Goal: Task Accomplishment & Management: Complete application form

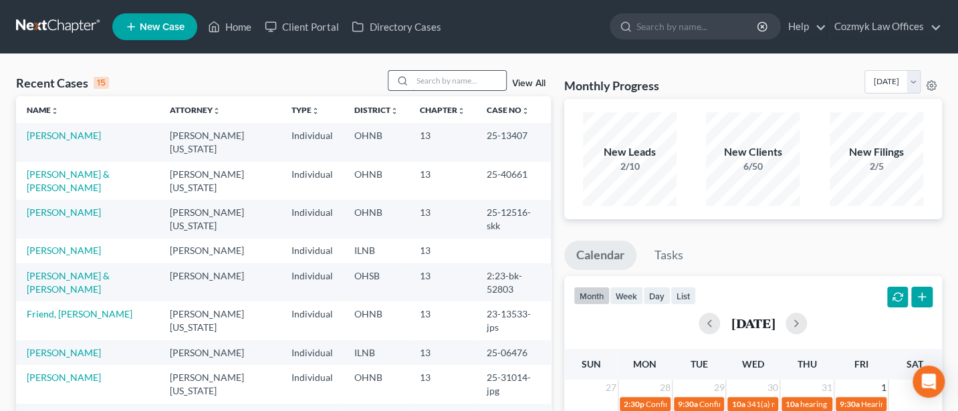
click at [429, 88] on input "search" at bounding box center [459, 80] width 94 height 19
click at [63, 308] on link "Friend, [PERSON_NAME]" at bounding box center [80, 313] width 106 height 11
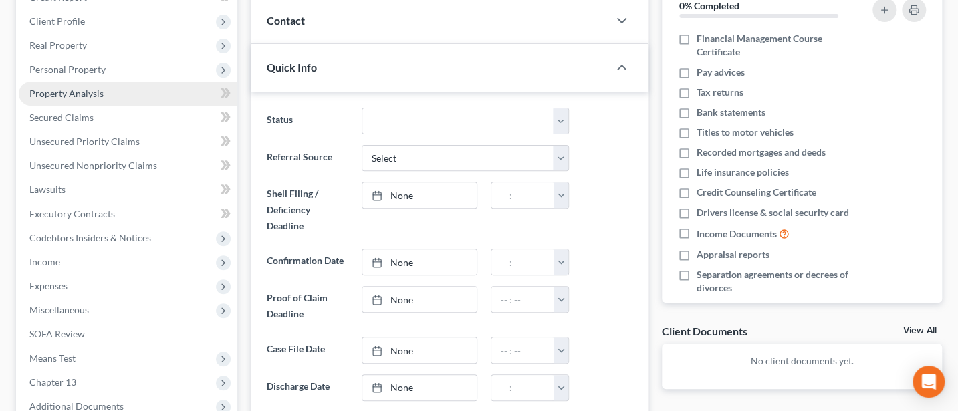
scroll to position [356, 0]
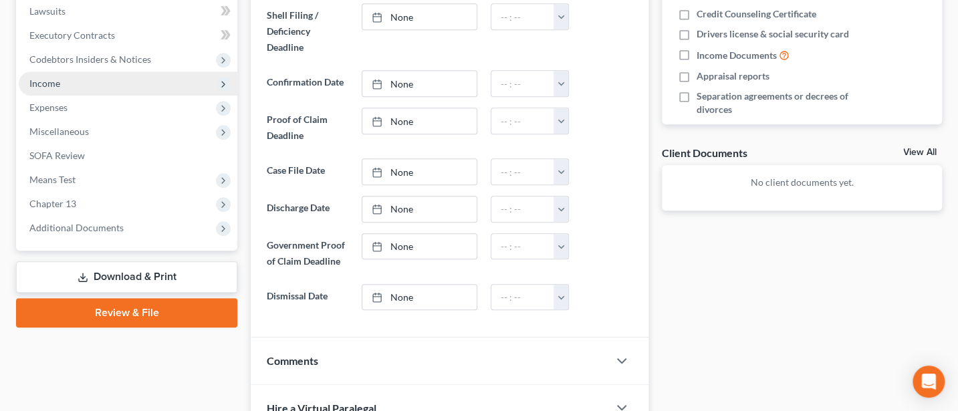
click at [43, 82] on span "Income" at bounding box center [44, 83] width 31 height 11
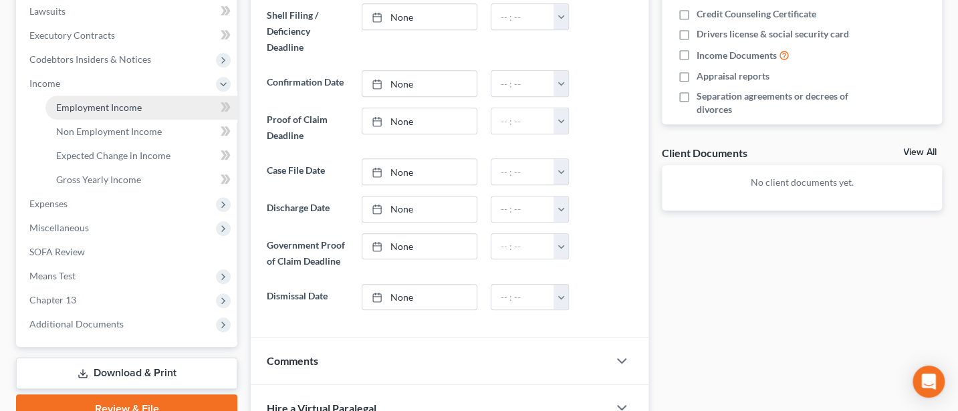
click at [107, 106] on span "Employment Income" at bounding box center [99, 107] width 86 height 11
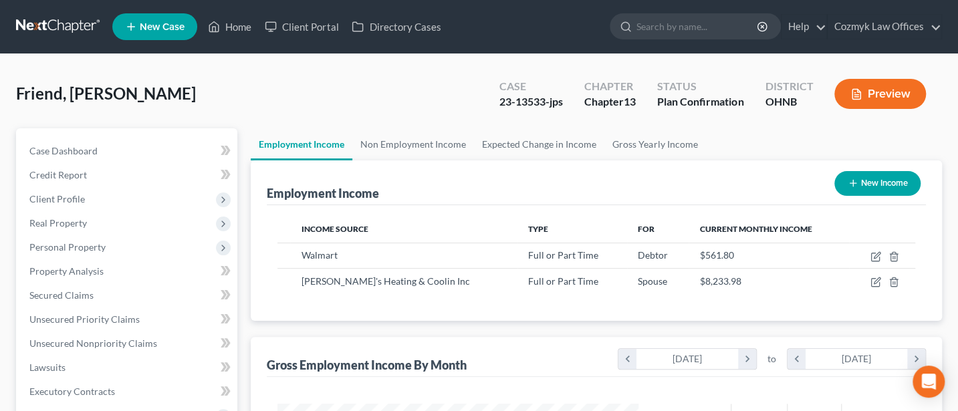
scroll to position [238, 387]
click at [438, 136] on link "Non Employment Income" at bounding box center [413, 144] width 122 height 32
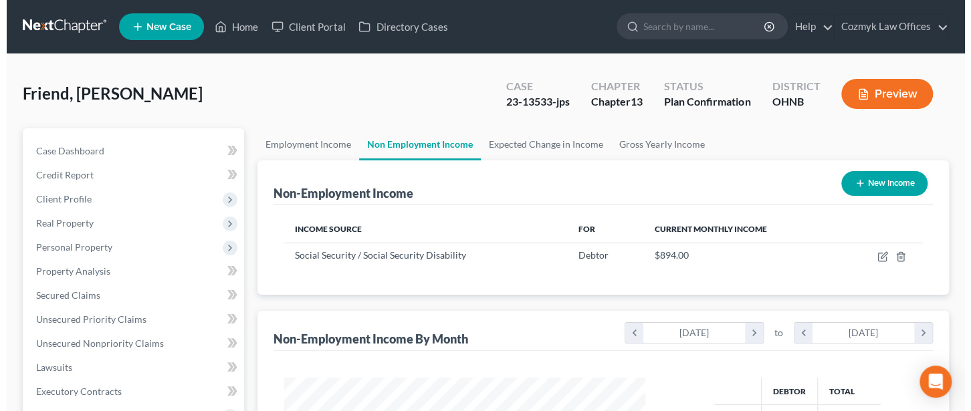
scroll to position [238, 387]
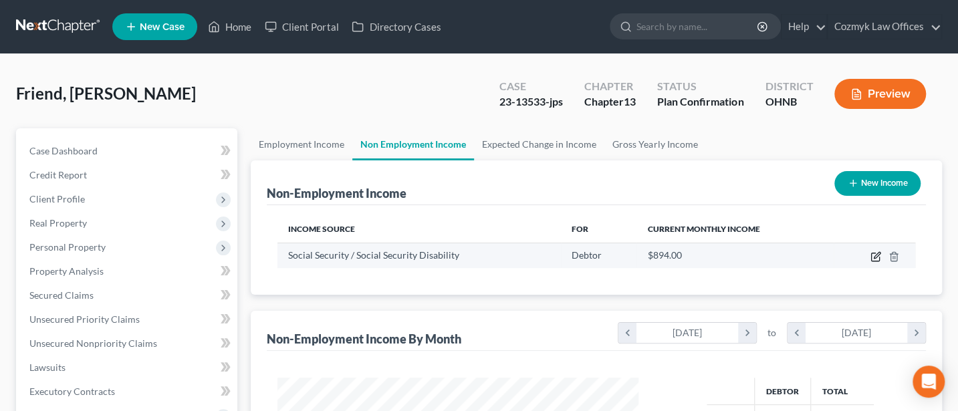
click at [876, 257] on icon "button" at bounding box center [875, 256] width 11 height 11
select select "4"
select select "0"
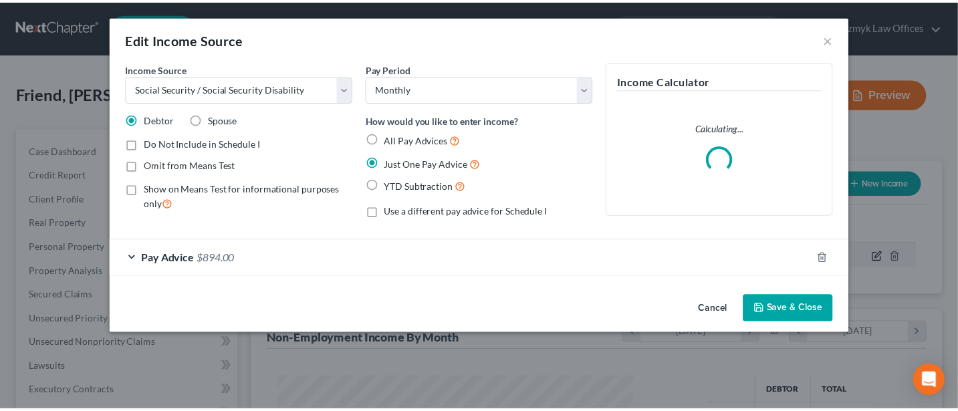
scroll to position [238, 393]
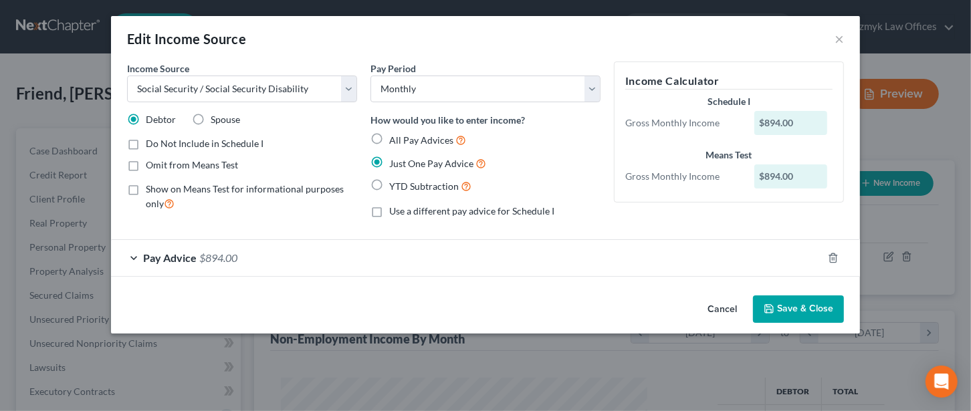
click at [176, 259] on span "Pay Advice" at bounding box center [169, 257] width 53 height 13
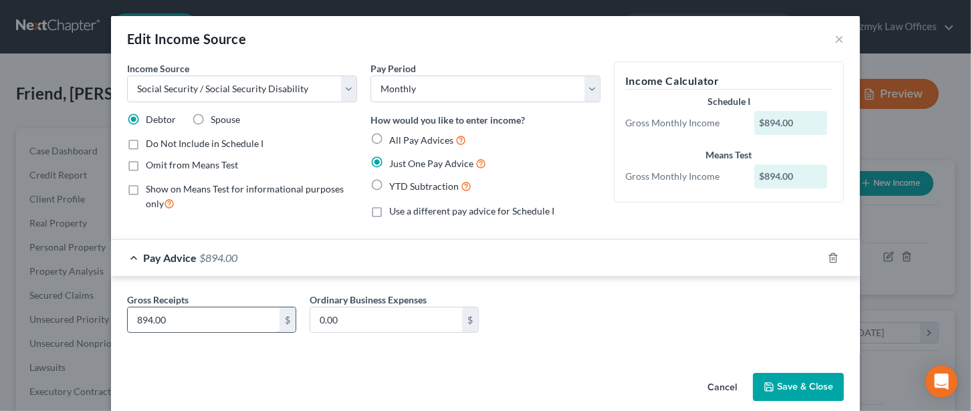
click at [170, 323] on input "894.00" at bounding box center [204, 319] width 152 height 25
type input "498.64"
click at [793, 383] on button "Save & Close" at bounding box center [798, 387] width 91 height 28
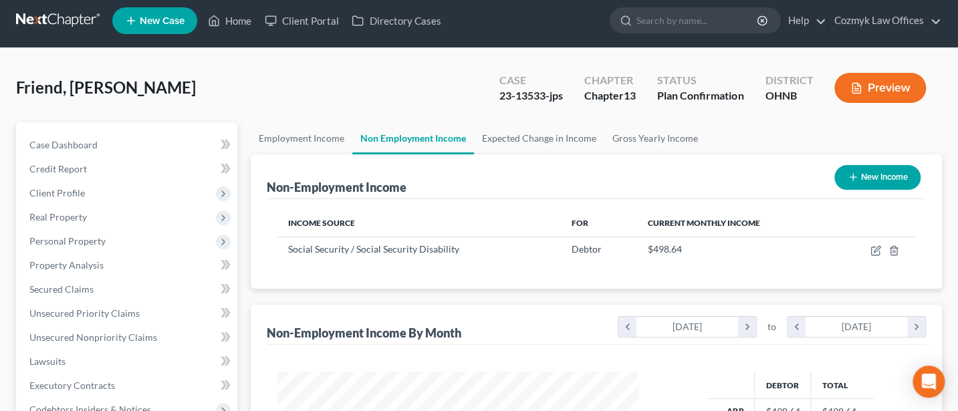
scroll to position [0, 0]
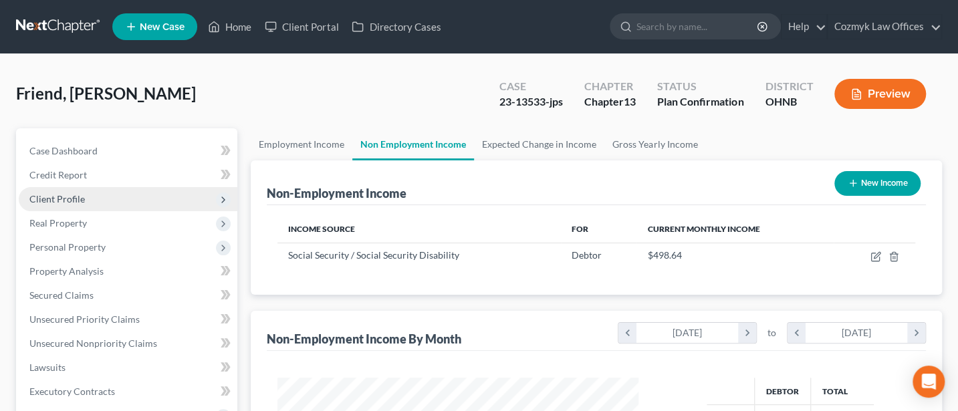
click at [67, 193] on span "Client Profile" at bounding box center [56, 198] width 55 height 11
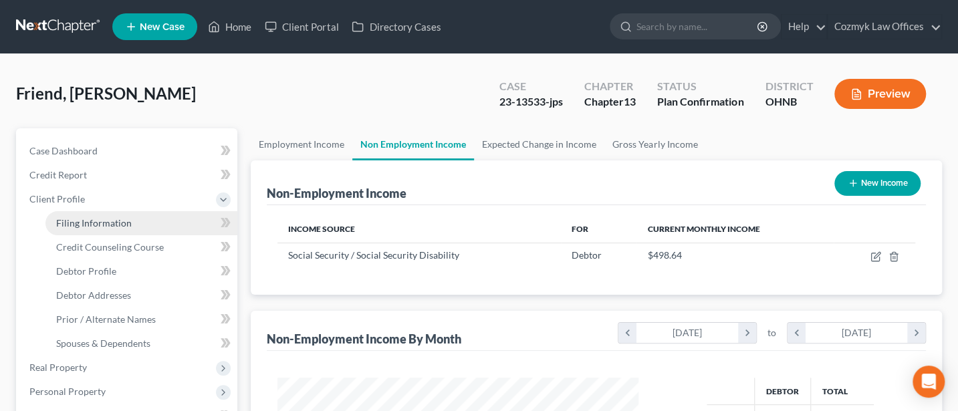
click at [86, 224] on span "Filing Information" at bounding box center [94, 222] width 76 height 11
select select "1"
select select "0"
select select "3"
select select "36"
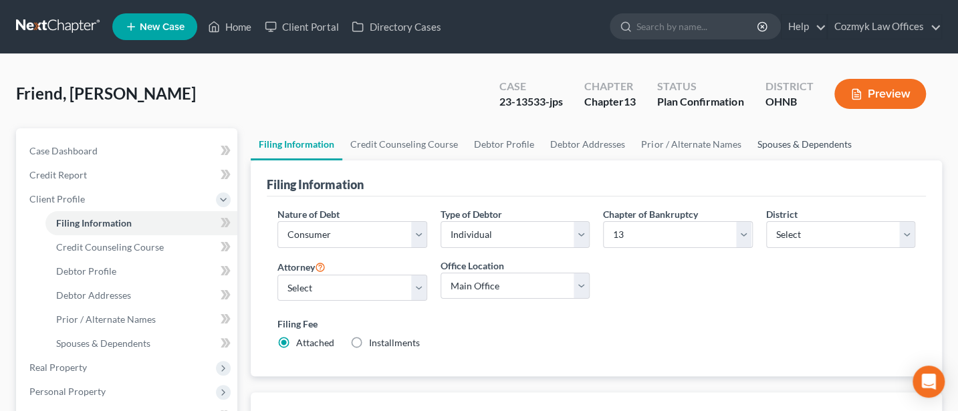
click at [795, 144] on link "Spouses & Dependents" at bounding box center [804, 144] width 110 height 32
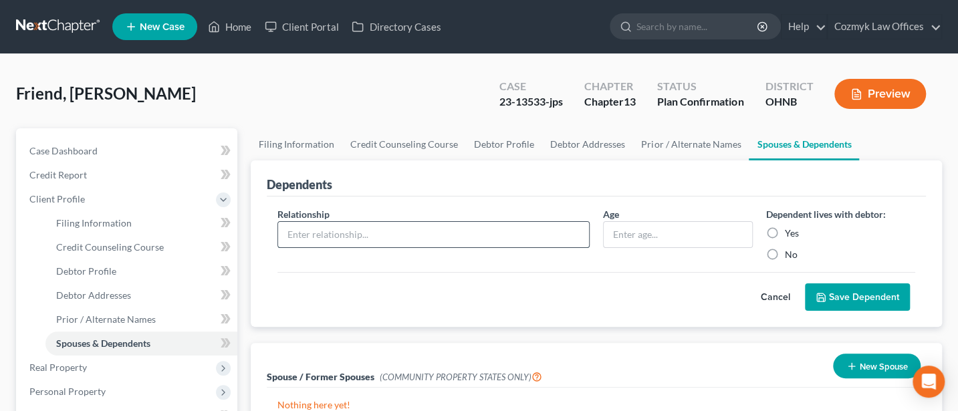
click at [359, 234] on input "text" at bounding box center [433, 234] width 311 height 25
type input "daughter"
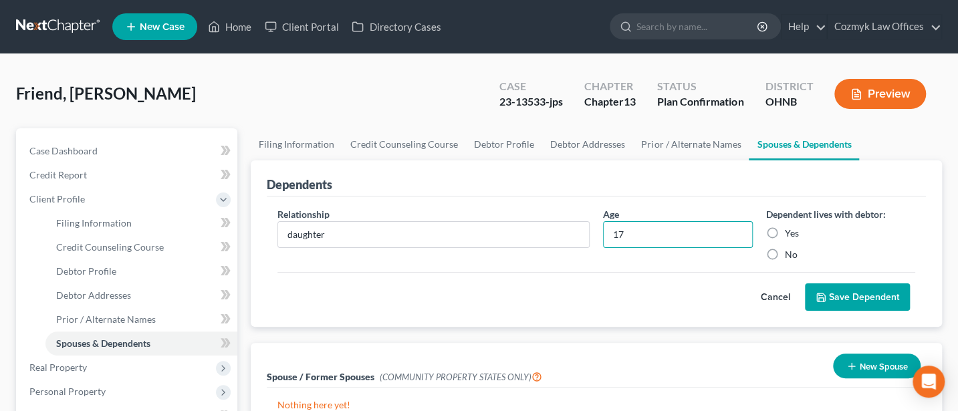
type input "17"
click at [785, 227] on label "Yes" at bounding box center [792, 233] width 14 height 13
click at [790, 227] on input "Yes" at bounding box center [794, 231] width 9 height 9
radio input "true"
click at [873, 299] on button "Save Dependent" at bounding box center [857, 297] width 105 height 28
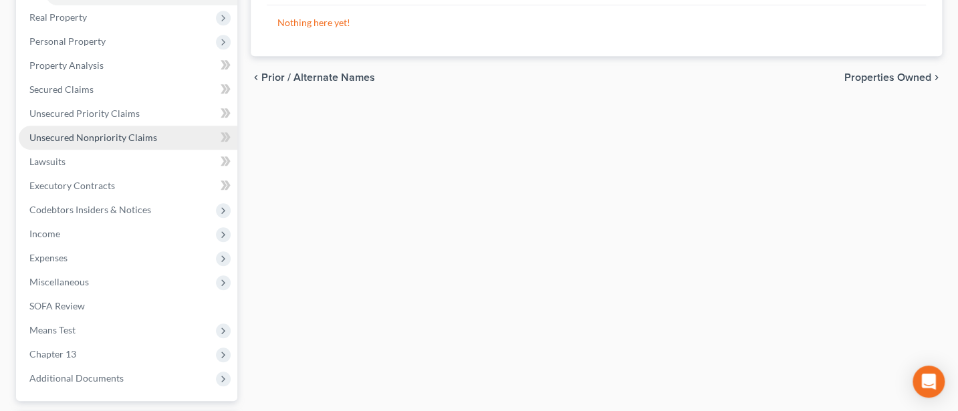
scroll to position [356, 0]
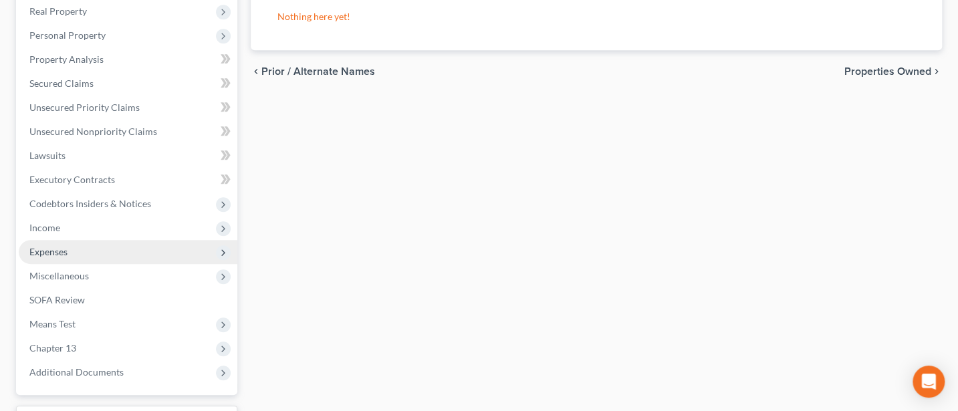
click at [52, 251] on span "Expenses" at bounding box center [48, 251] width 38 height 11
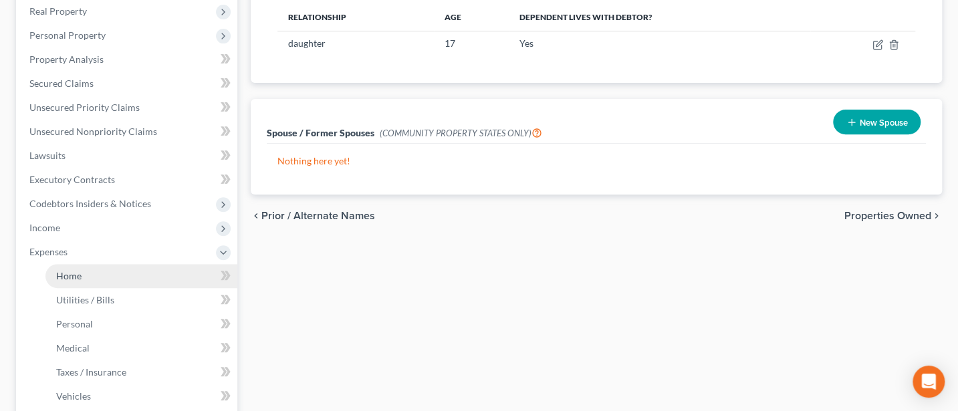
click at [66, 271] on span "Home" at bounding box center [68, 275] width 25 height 11
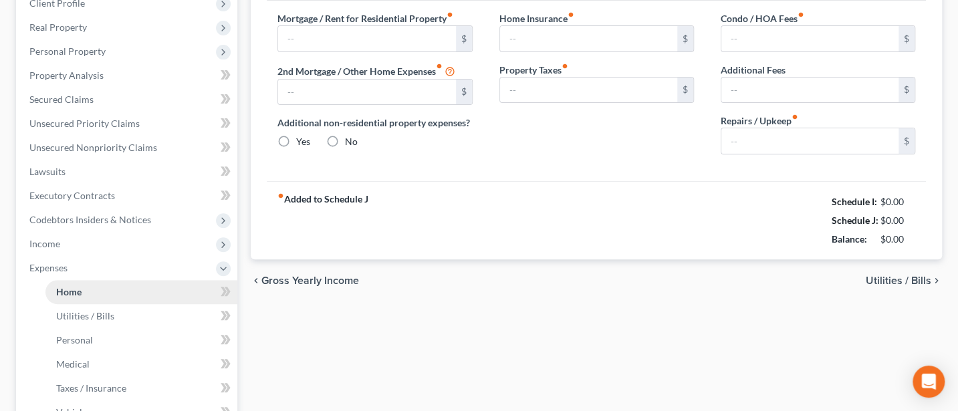
type input "1,350.00"
type input "0.00"
radio input "true"
type input "150.00"
type input "0.00"
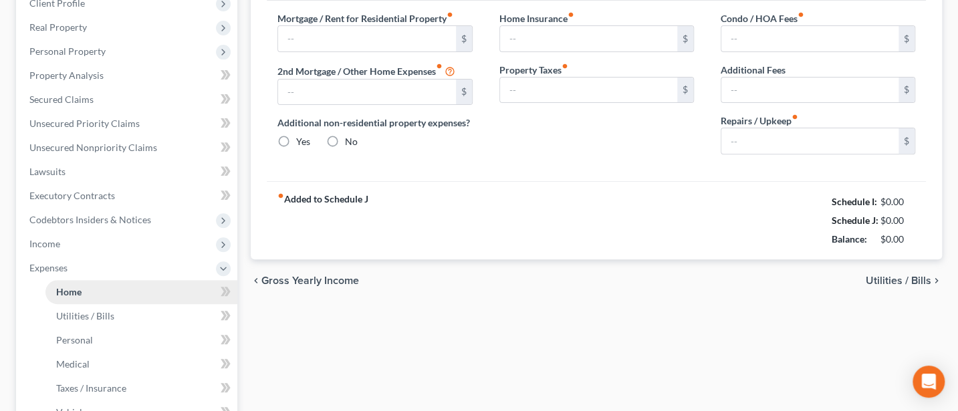
type input "0.00"
type input "150.00"
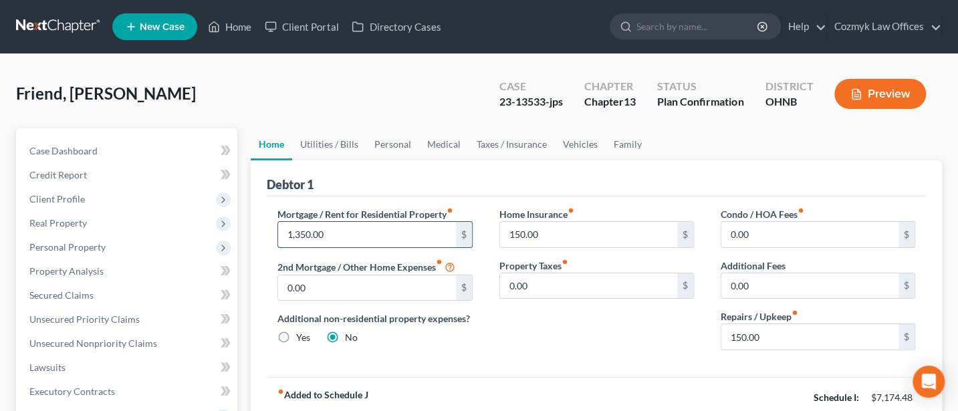
click at [328, 232] on input "1,350.00" at bounding box center [366, 234] width 177 height 25
type input "1,400"
click at [563, 143] on link "Vehicles" at bounding box center [580, 144] width 51 height 32
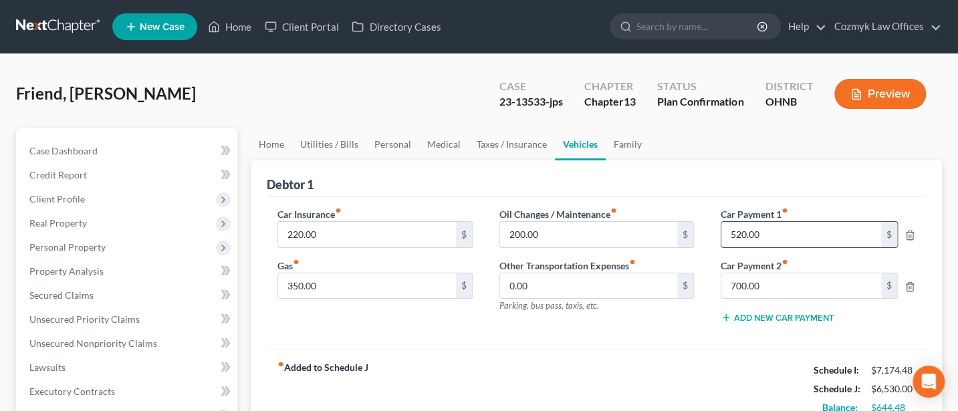
click at [766, 231] on input "520.00" at bounding box center [801, 234] width 160 height 25
type input "619"
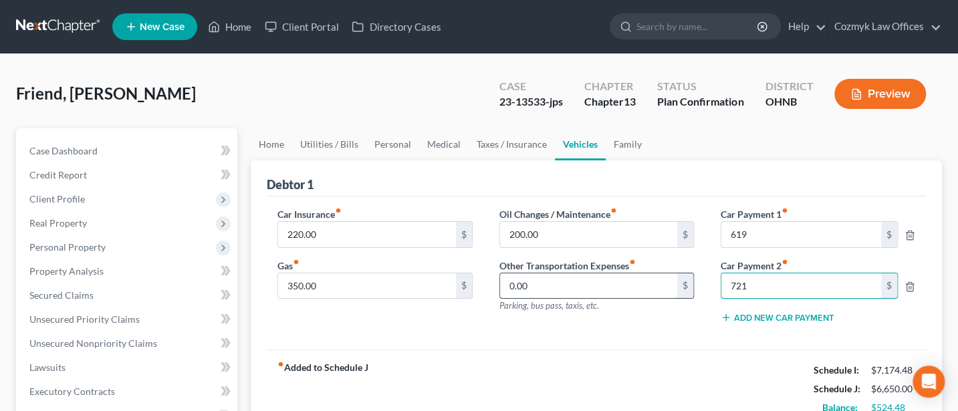
type input "721"
click at [529, 284] on input "0.00" at bounding box center [588, 285] width 177 height 25
type input "200"
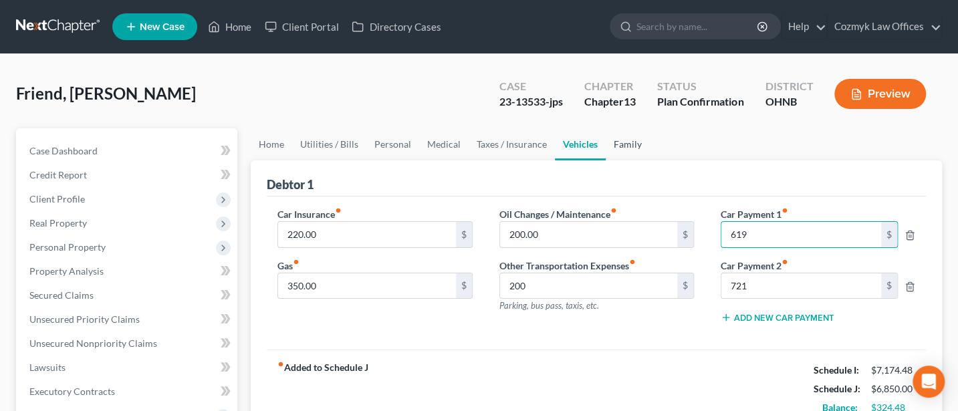
click at [623, 145] on link "Family" at bounding box center [628, 144] width 44 height 32
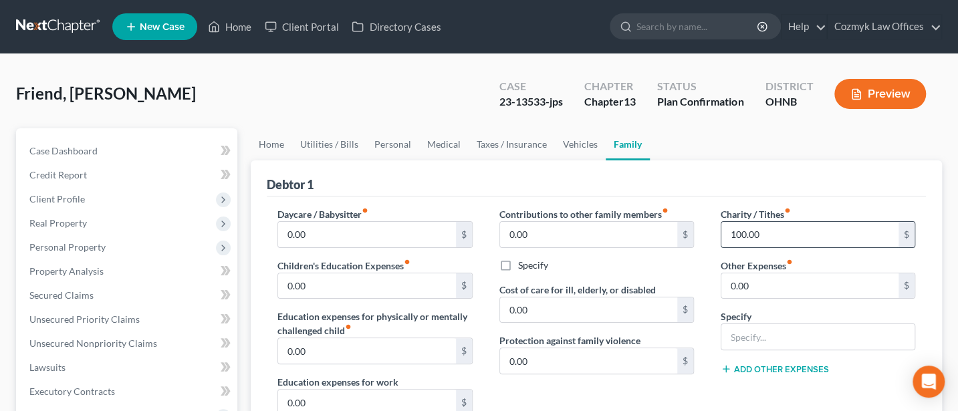
click at [764, 232] on input "100.00" at bounding box center [809, 234] width 177 height 25
click at [328, 136] on link "Utilities / Bills" at bounding box center [329, 144] width 74 height 32
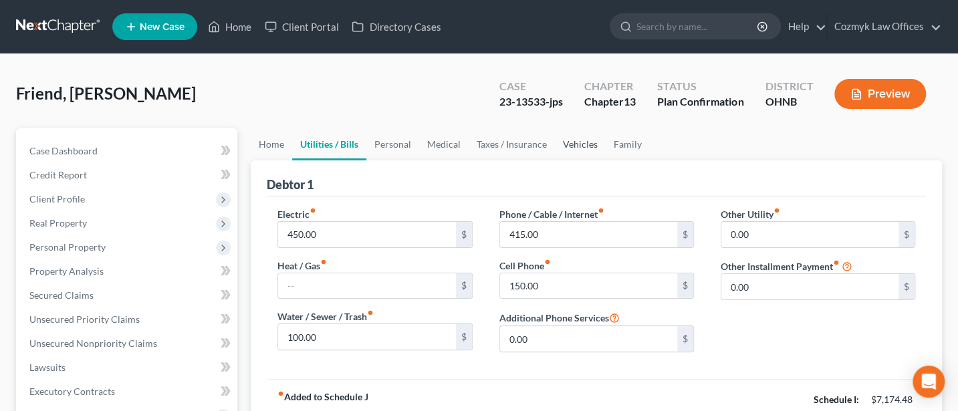
click at [576, 140] on link "Vehicles" at bounding box center [580, 144] width 51 height 32
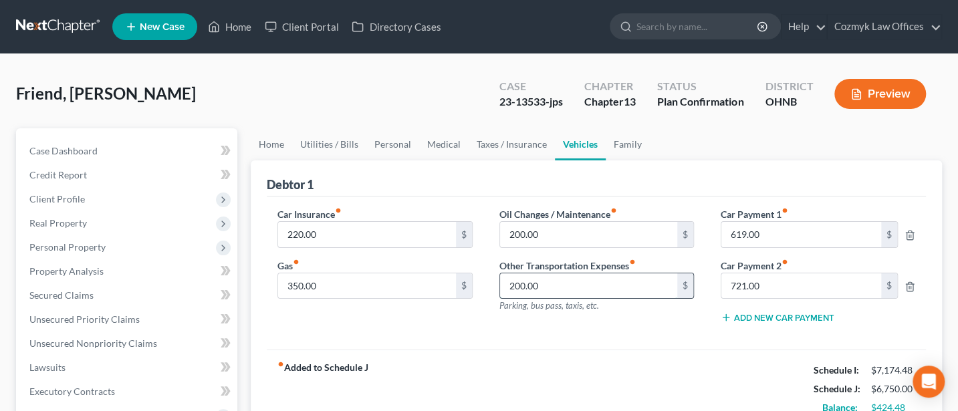
click at [543, 291] on input "200.00" at bounding box center [588, 285] width 177 height 25
click at [620, 147] on link "Family" at bounding box center [628, 144] width 44 height 32
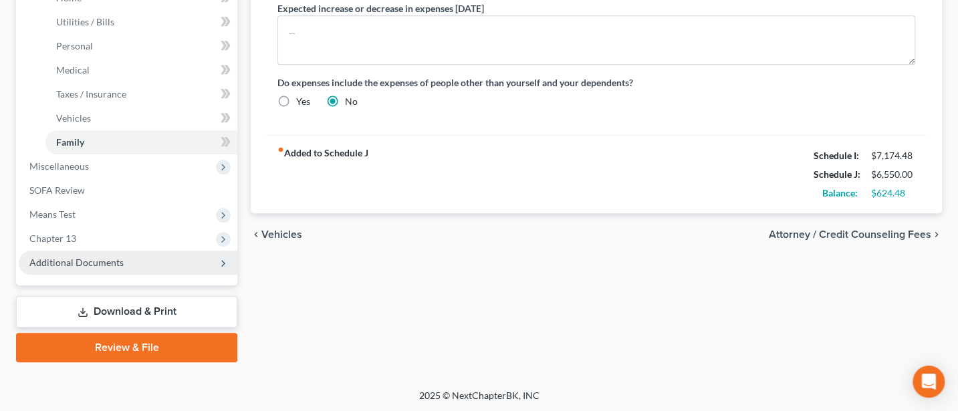
click at [74, 260] on span "Additional Documents" at bounding box center [76, 262] width 94 height 11
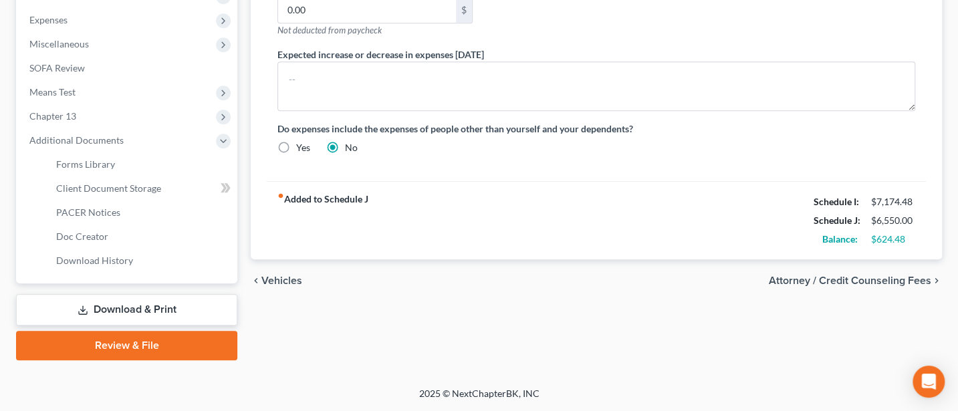
scroll to position [442, 0]
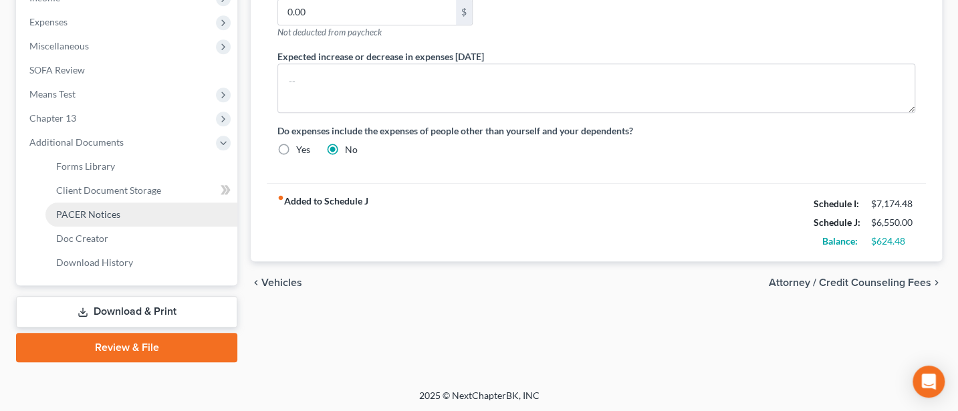
click at [89, 216] on span "PACER Notices" at bounding box center [88, 214] width 64 height 11
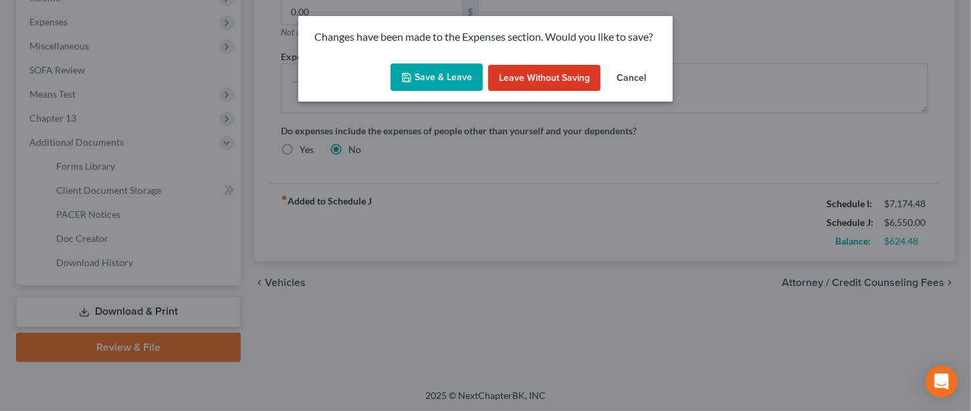
click at [437, 76] on button "Save & Leave" at bounding box center [436, 77] width 92 height 28
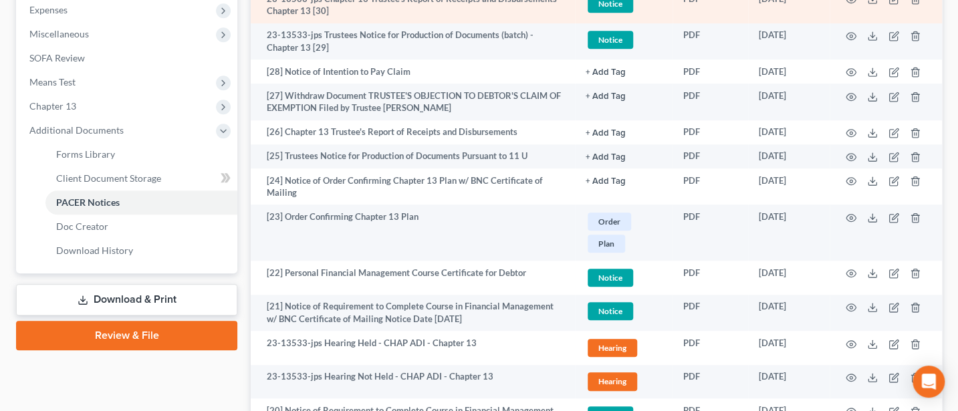
scroll to position [535, 0]
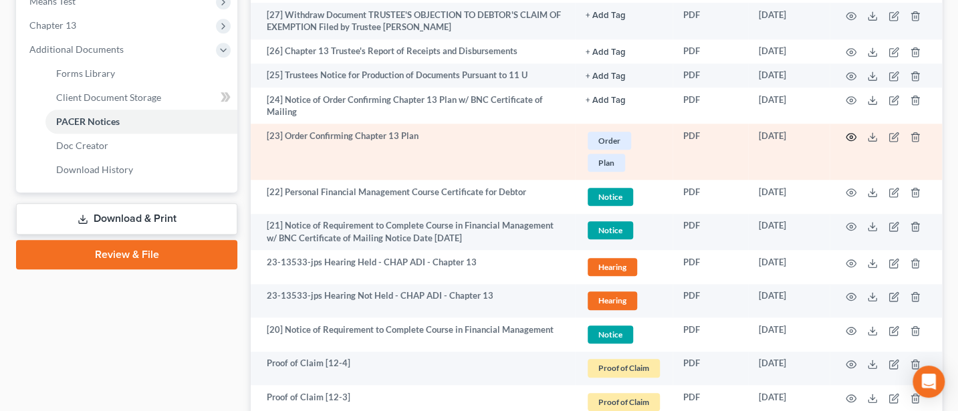
click at [846, 136] on icon "button" at bounding box center [851, 136] width 10 height 7
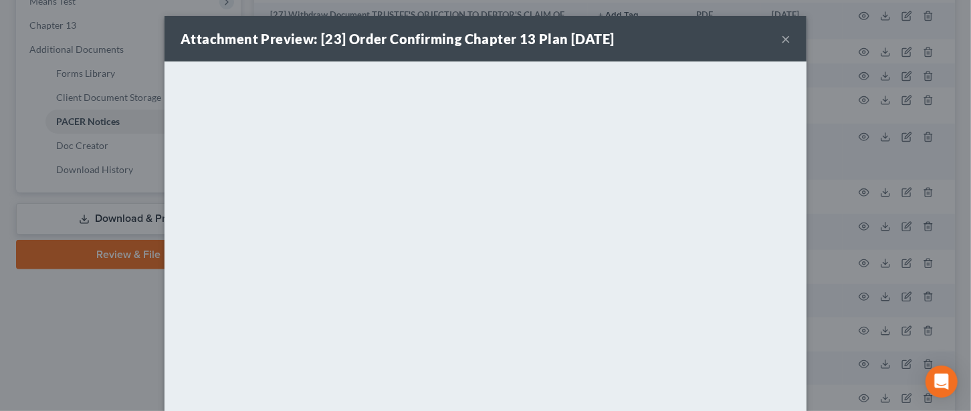
click at [781, 39] on button "×" at bounding box center [785, 39] width 9 height 16
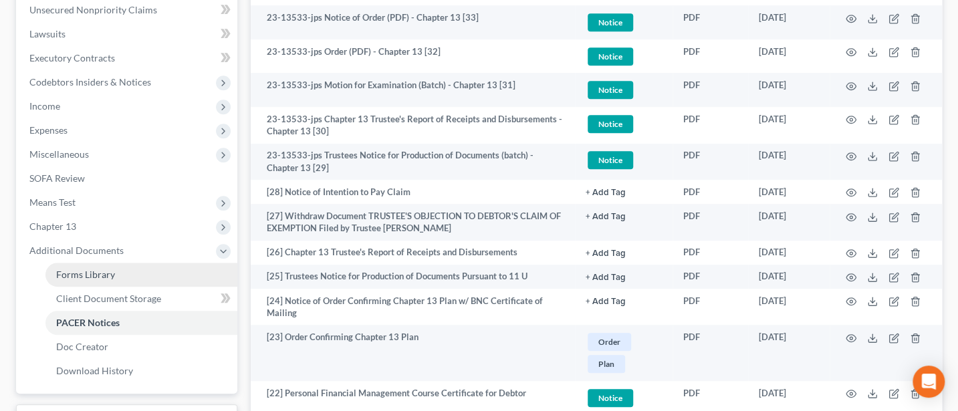
scroll to position [356, 0]
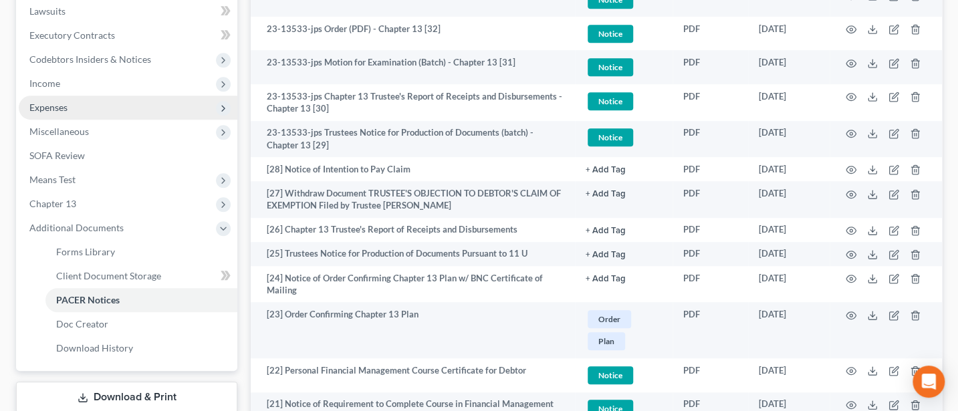
click at [62, 113] on span "Expenses" at bounding box center [128, 108] width 219 height 24
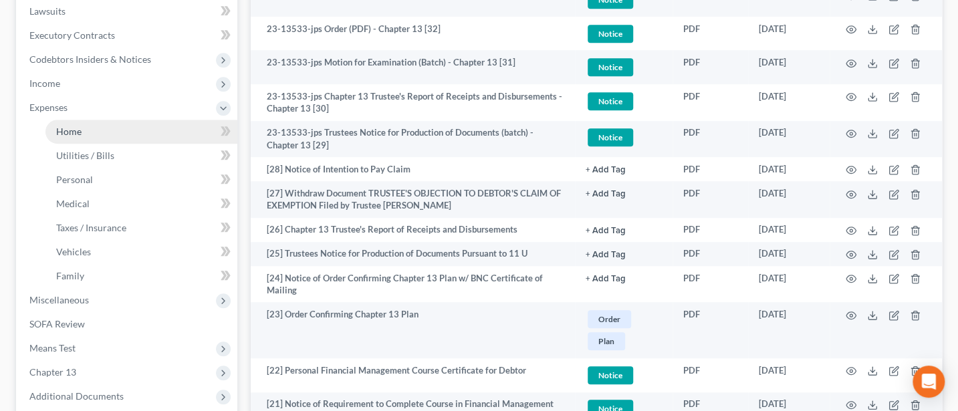
click at [74, 131] on span "Home" at bounding box center [68, 131] width 25 height 11
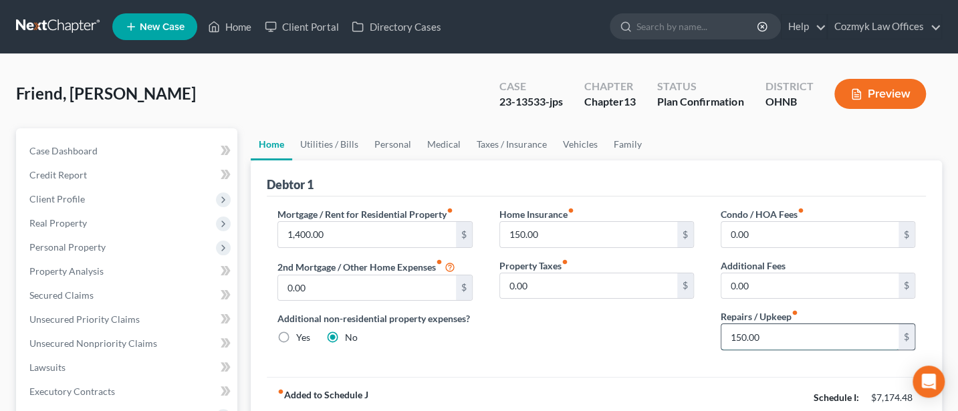
click at [759, 332] on input "150.00" at bounding box center [809, 336] width 177 height 25
type input "100"
click at [320, 140] on link "Utilities / Bills" at bounding box center [329, 144] width 74 height 32
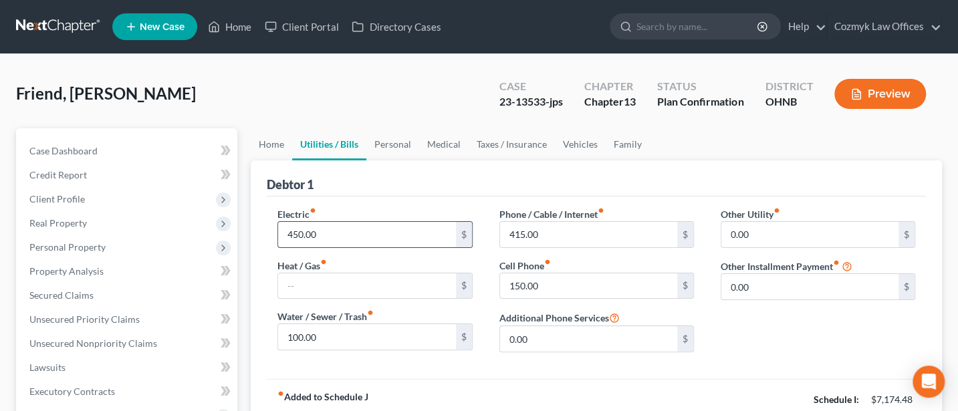
click at [324, 237] on input "450.00" at bounding box center [366, 234] width 177 height 25
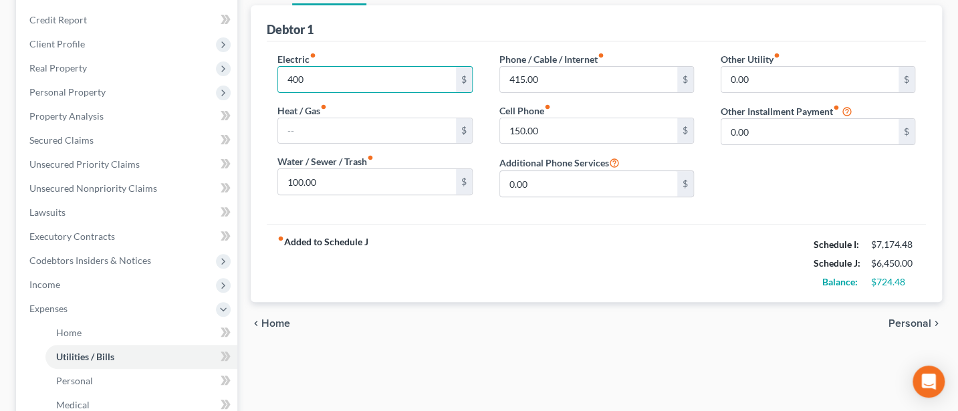
scroll to position [178, 0]
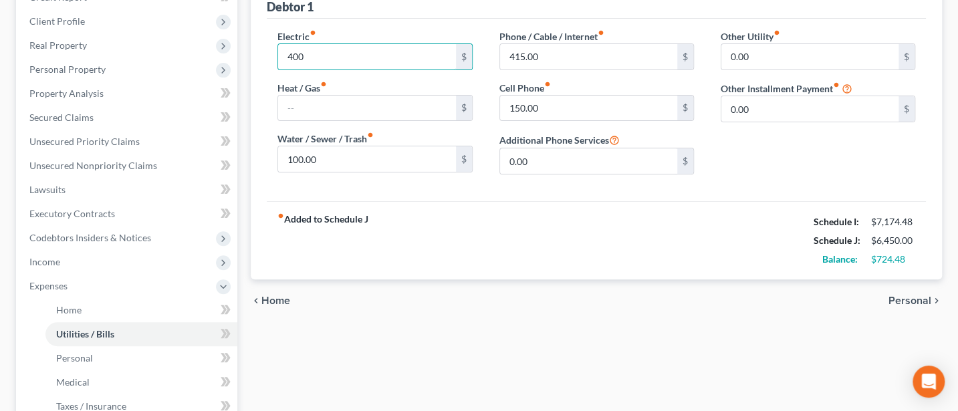
type input "400"
click at [547, 237] on div "fiber_manual_record Added to Schedule J Schedule I: $7,174.48 Schedule J: $6,45…" at bounding box center [596, 240] width 659 height 78
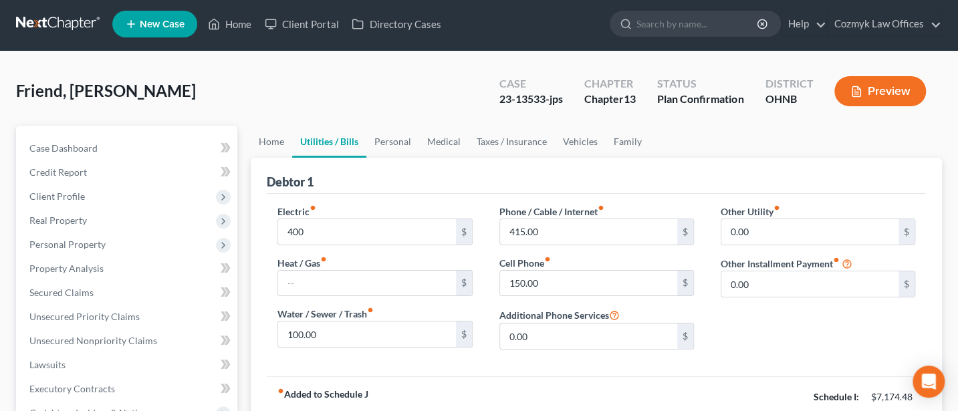
scroll to position [0, 0]
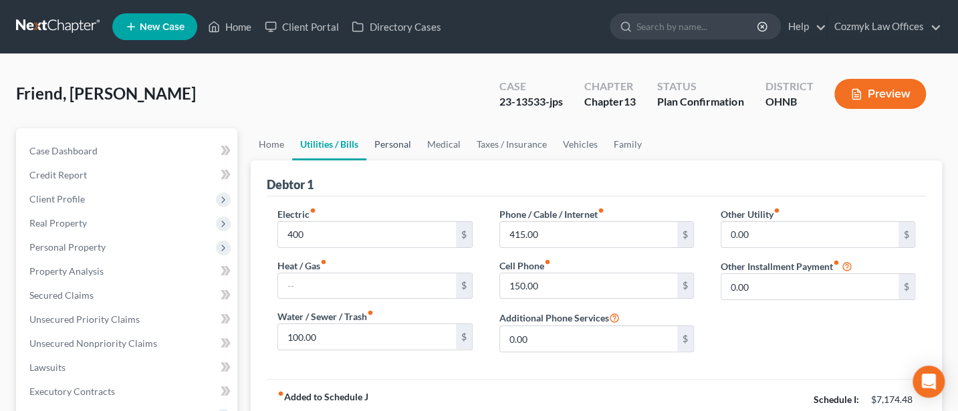
click at [394, 150] on link "Personal" at bounding box center [392, 144] width 53 height 32
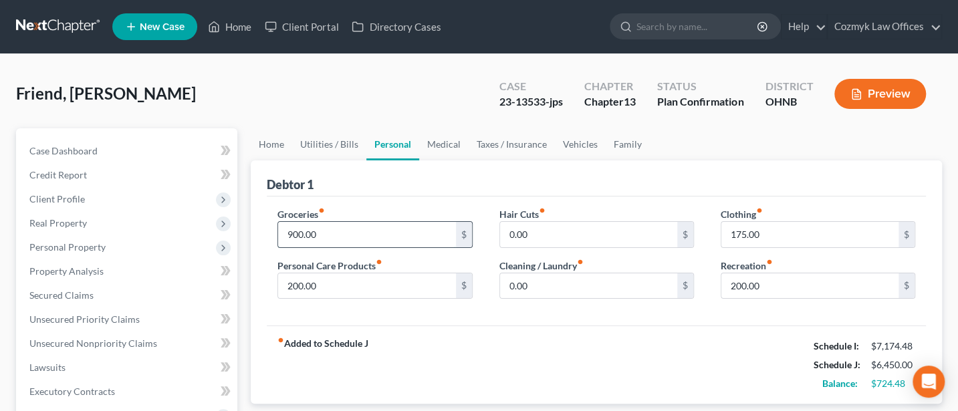
click at [318, 235] on input "900.00" at bounding box center [366, 234] width 177 height 25
click at [322, 284] on input "200.00" at bounding box center [366, 285] width 177 height 25
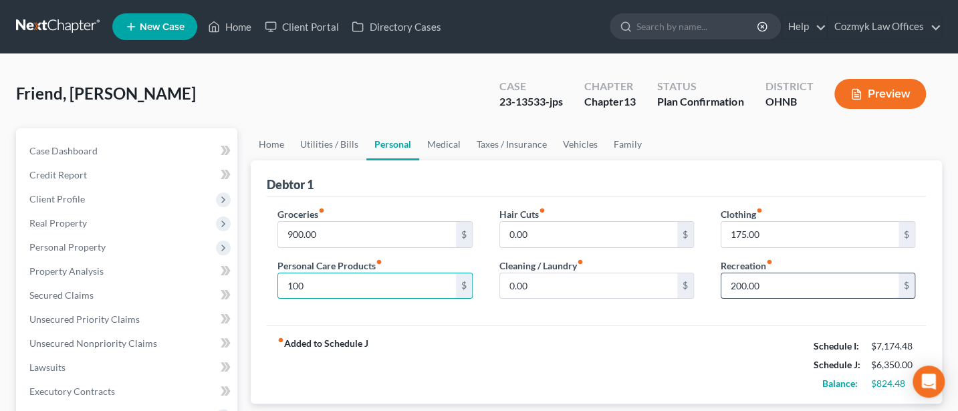
type input "100"
click at [750, 278] on input "200.00" at bounding box center [809, 285] width 177 height 25
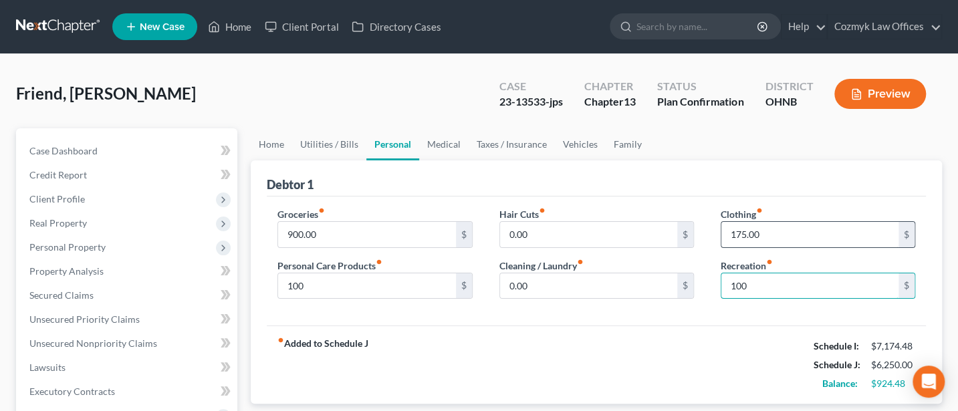
type input "100"
click at [743, 237] on input "175.00" at bounding box center [809, 234] width 177 height 25
type input "125"
click at [637, 326] on div "fiber_manual_record Added to Schedule J Schedule I: $7,174.48 Schedule J: $6,20…" at bounding box center [596, 365] width 659 height 78
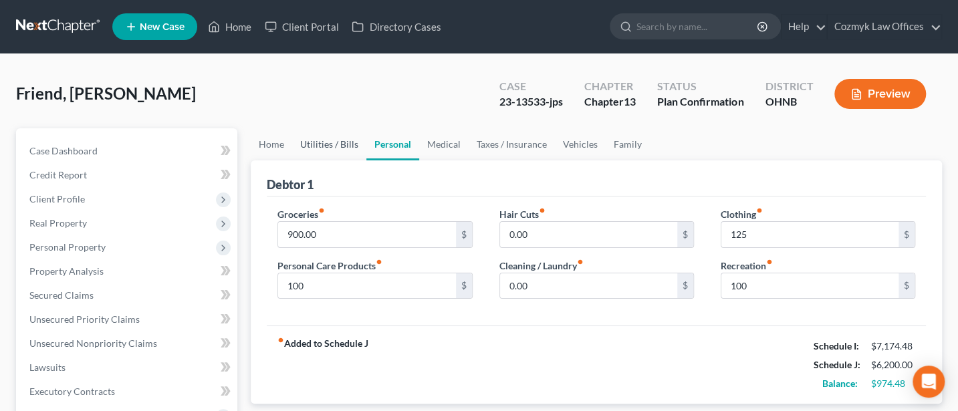
click at [332, 143] on link "Utilities / Bills" at bounding box center [329, 144] width 74 height 32
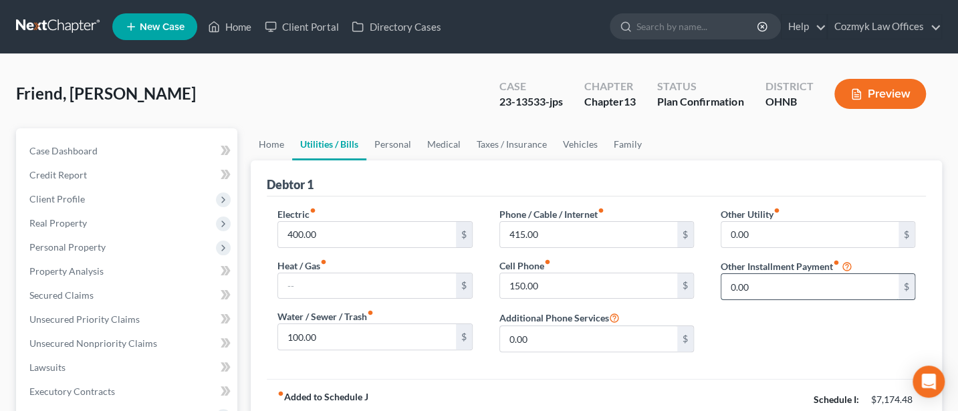
click at [764, 286] on input "0.00" at bounding box center [809, 286] width 177 height 25
type input "257.74"
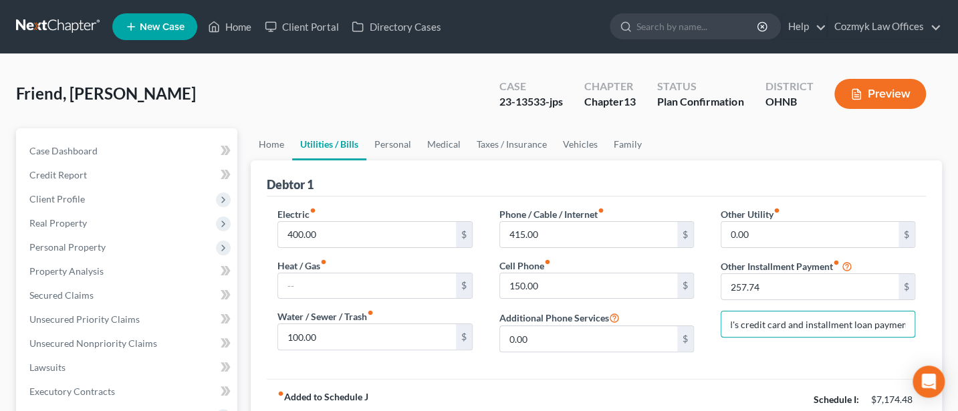
scroll to position [0, 39]
type input "Husband's credit card and installment loan payments"
click at [731, 366] on div "Electric fiber_manual_record 400.00 $ Heat / Gas fiber_manual_record $ Water / …" at bounding box center [596, 288] width 659 height 182
click at [396, 140] on link "Personal" at bounding box center [392, 144] width 53 height 32
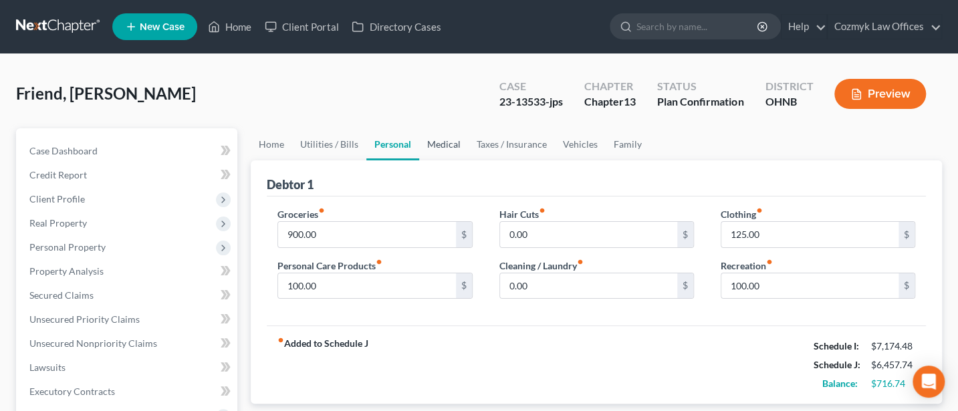
click at [450, 143] on link "Medical" at bounding box center [443, 144] width 49 height 32
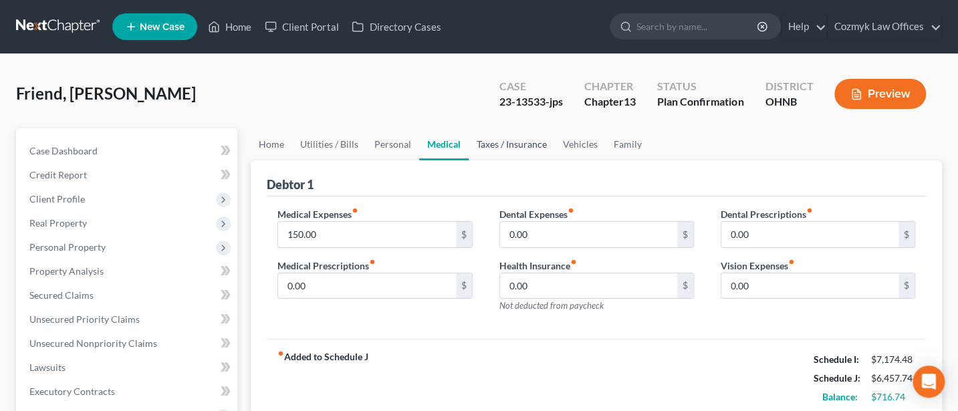
click at [496, 143] on link "Taxes / Insurance" at bounding box center [512, 144] width 86 height 32
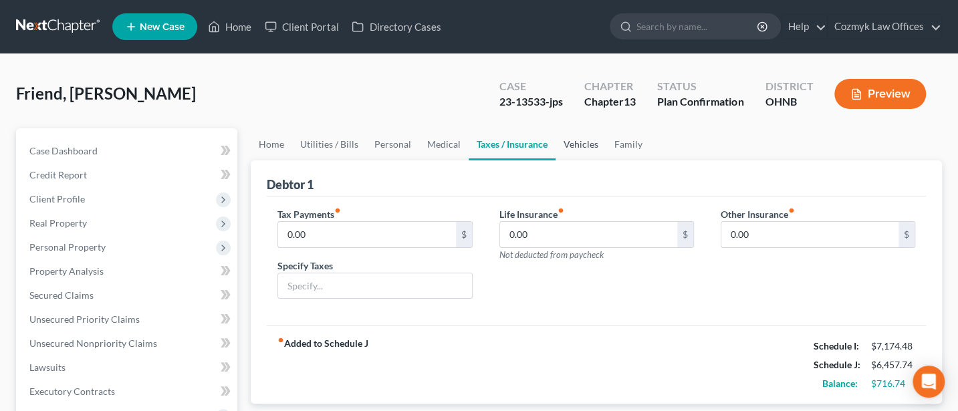
click at [563, 141] on link "Vehicles" at bounding box center [580, 144] width 51 height 32
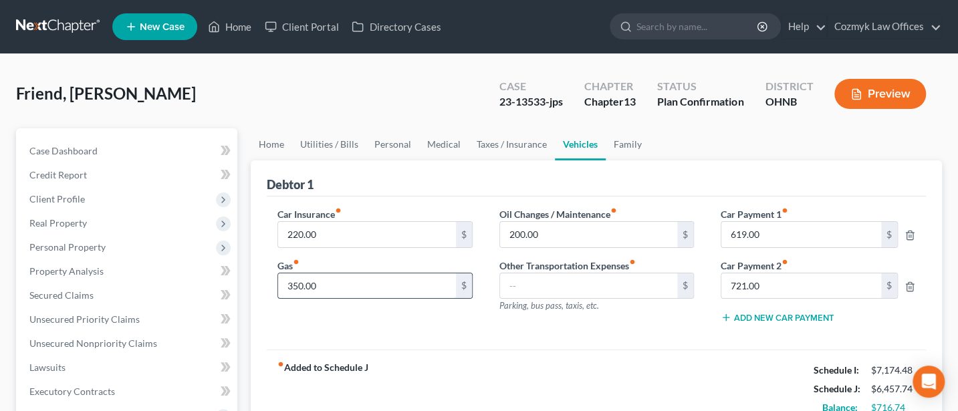
click at [319, 283] on input "350.00" at bounding box center [366, 285] width 177 height 25
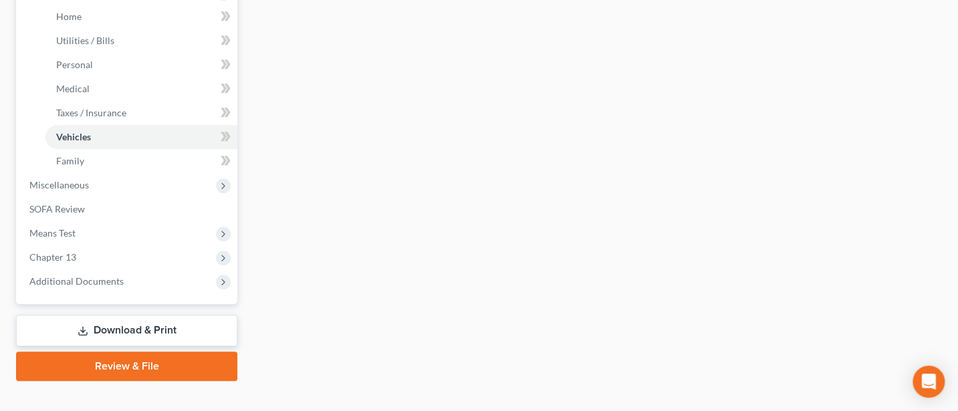
scroll to position [490, 0]
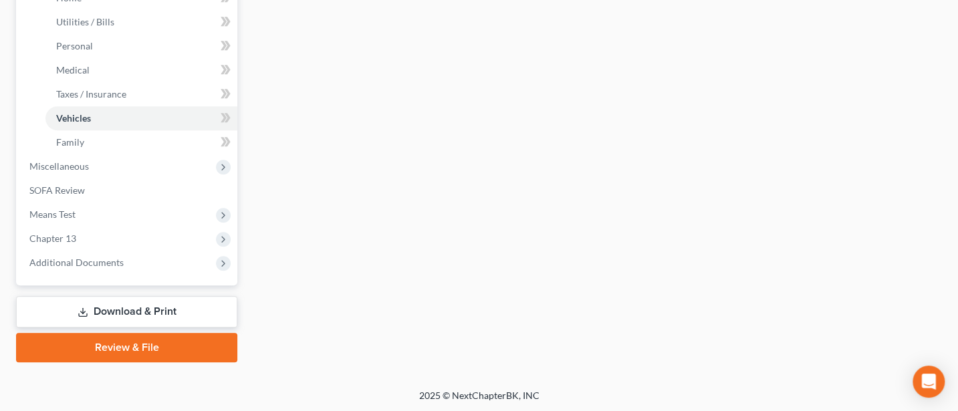
click at [147, 302] on link "Download & Print" at bounding box center [126, 311] width 221 height 31
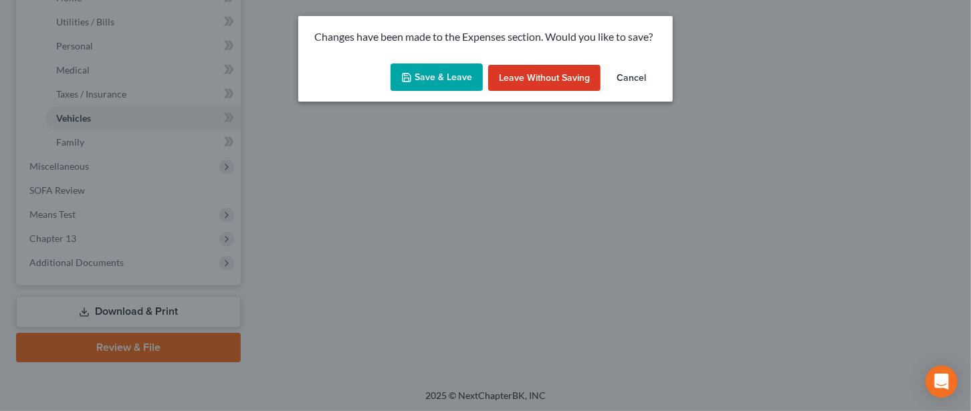
click at [438, 90] on button "Save & Leave" at bounding box center [436, 77] width 92 height 28
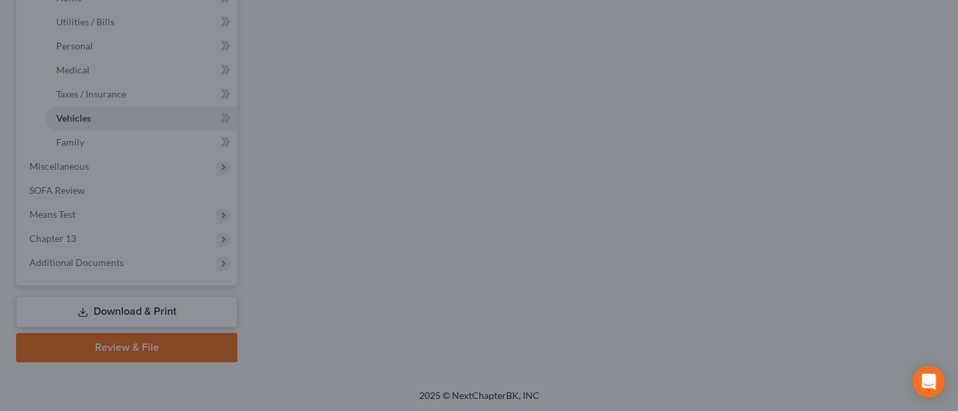
type input "360.00"
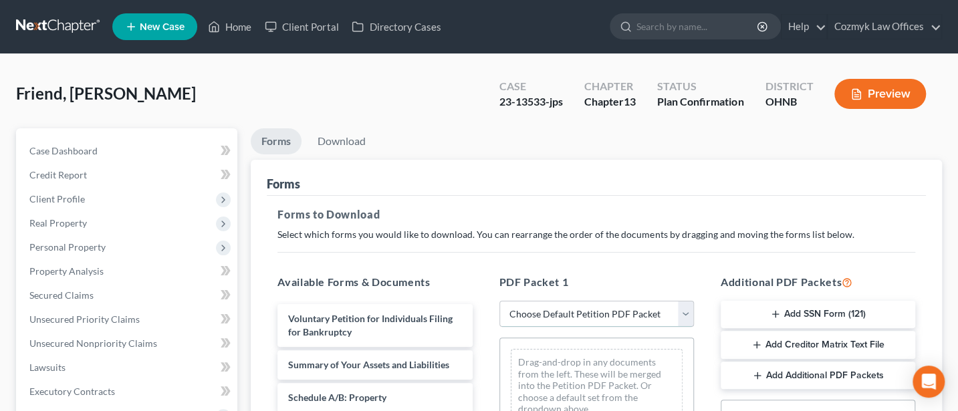
click at [588, 309] on select "Choose Default Petition PDF Packet Complete Bankruptcy Petition (all forms and …" at bounding box center [596, 314] width 195 height 27
select select "2"
click at [499, 301] on select "Choose Default Petition PDF Packet Complete Bankruptcy Petition (all forms and …" at bounding box center [596, 314] width 195 height 27
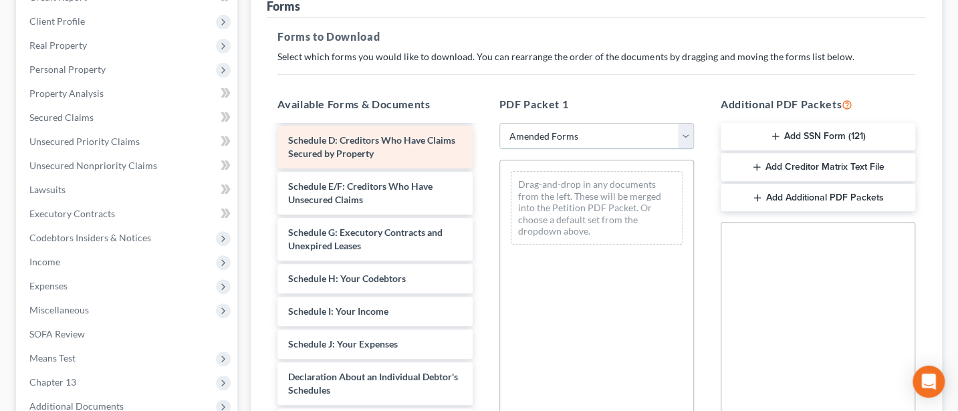
scroll to position [178, 0]
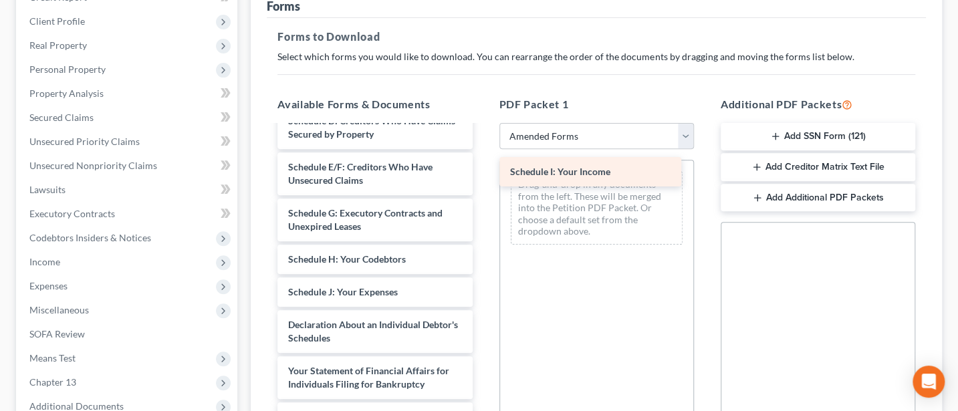
drag, startPoint x: 354, startPoint y: 303, endPoint x: 575, endPoint y: 172, distance: 257.5
click at [483, 172] on div "Schedule I: Your Income Voluntary Petition for Individuals Filing for Bankruptc…" at bounding box center [375, 292] width 216 height 687
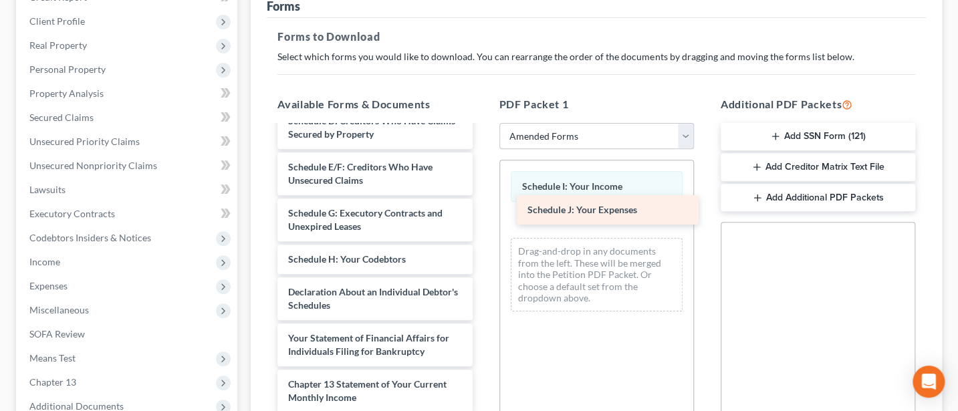
drag, startPoint x: 305, startPoint y: 307, endPoint x: 545, endPoint y: 213, distance: 257.2
click at [483, 213] on div "Schedule J: Your Expenses Voluntary Petition for Individuals Filing for Bankrup…" at bounding box center [375, 276] width 216 height 654
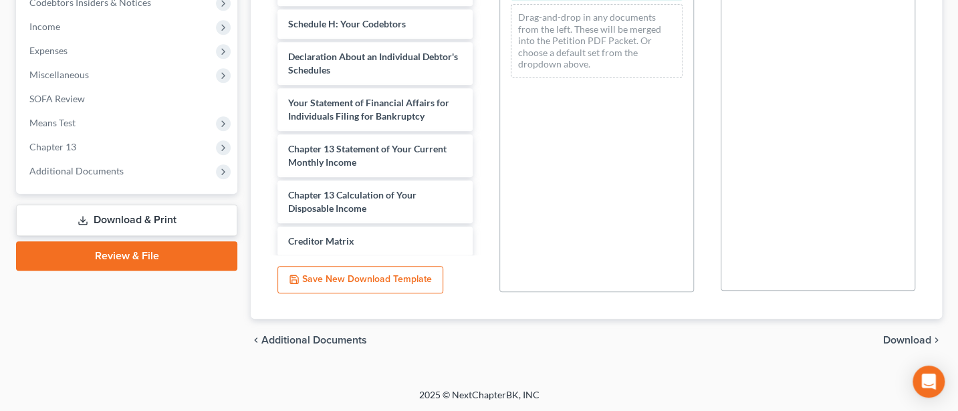
click at [906, 340] on span "Download" at bounding box center [907, 340] width 48 height 11
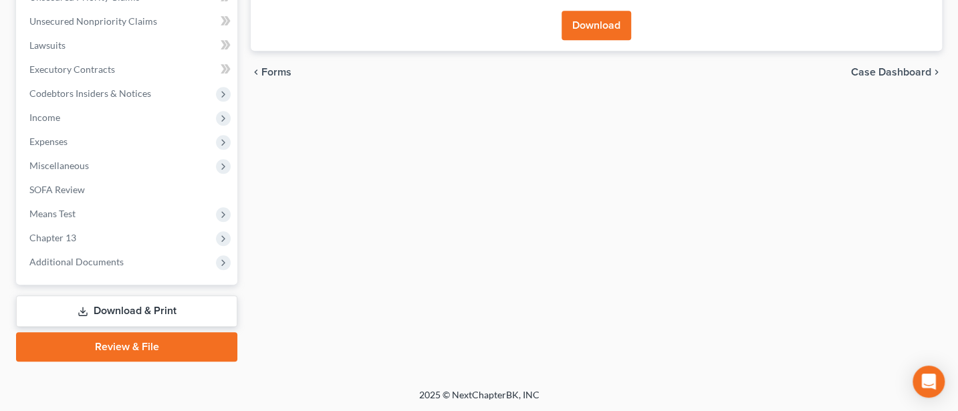
scroll to position [0, 0]
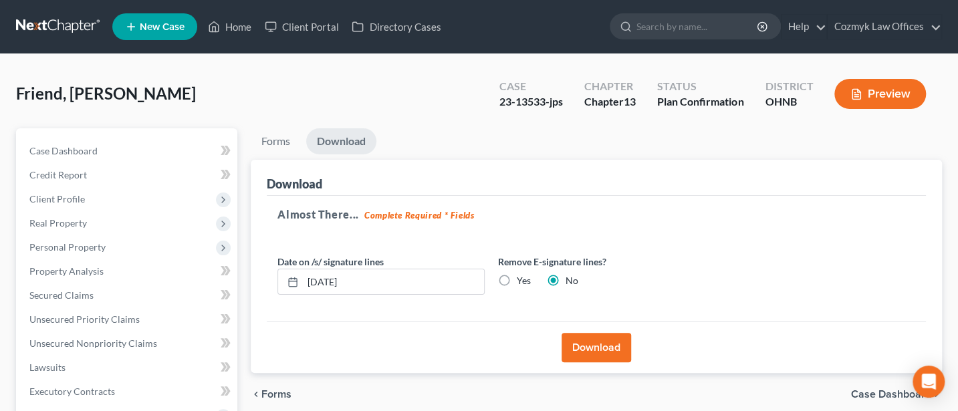
click at [610, 342] on button "Download" at bounding box center [596, 347] width 70 height 29
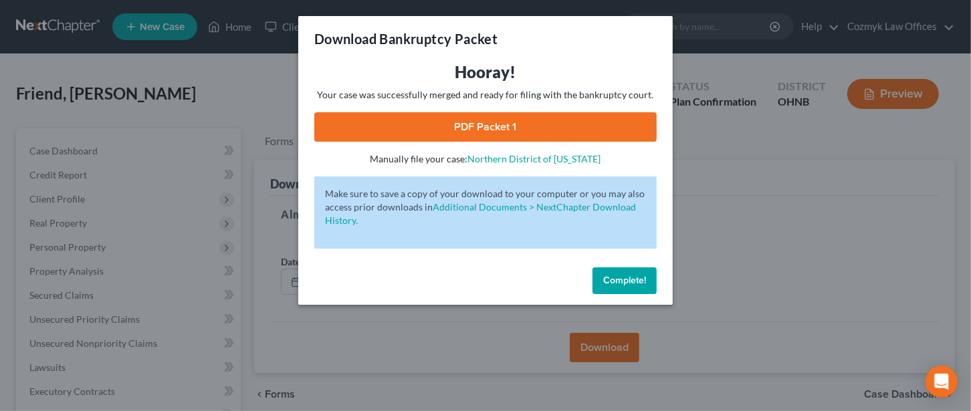
click at [468, 124] on link "PDF Packet 1" at bounding box center [485, 126] width 342 height 29
click at [643, 284] on span "Complete!" at bounding box center [624, 280] width 43 height 11
